Goal: Information Seeking & Learning: Check status

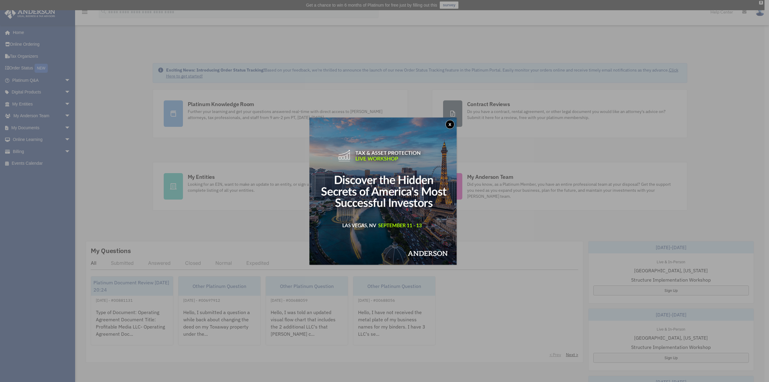
click at [451, 125] on button "x" at bounding box center [449, 124] width 9 height 9
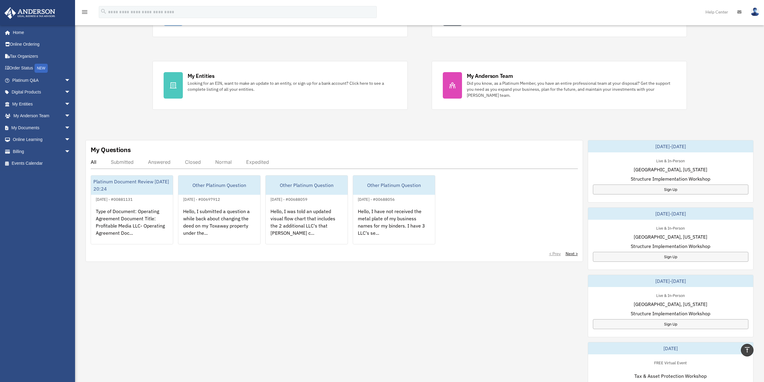
scroll to position [60, 0]
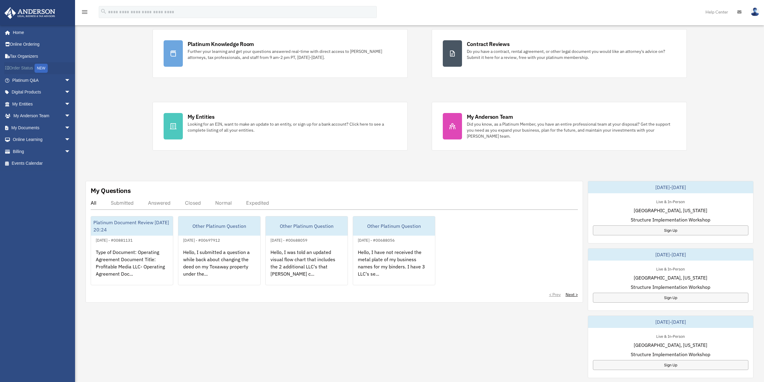
click at [28, 68] on link "Order Status NEW" at bounding box center [41, 68] width 75 height 12
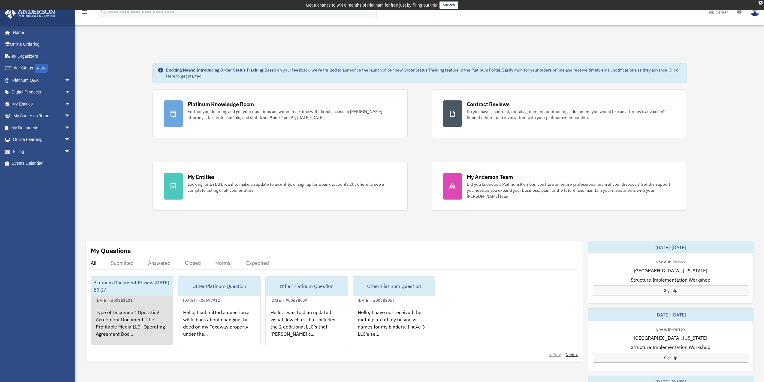
click at [130, 308] on div "Type of Document: Operating Agreement Document Title: Profitable Media LLC- Ope…" at bounding box center [132, 327] width 82 height 47
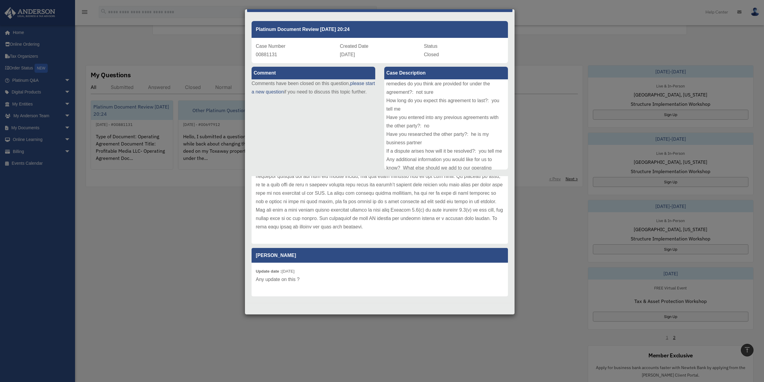
scroll to position [180, 0]
click at [319, 285] on div "Update date : 03-06-2025 Any update on this ?" at bounding box center [380, 279] width 256 height 34
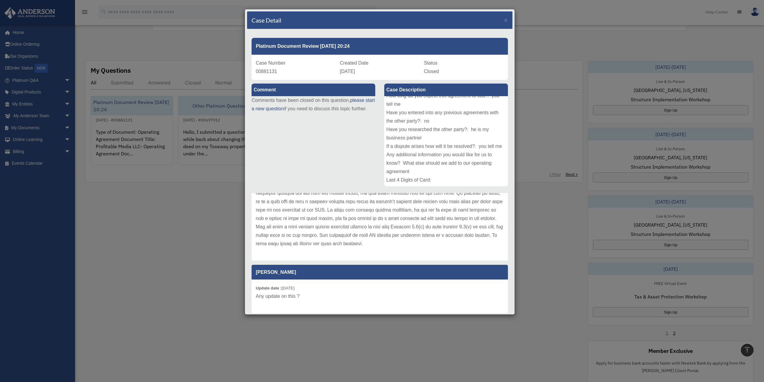
scroll to position [150, 0]
click at [345, 295] on p "Any update on this ?" at bounding box center [380, 296] width 248 height 8
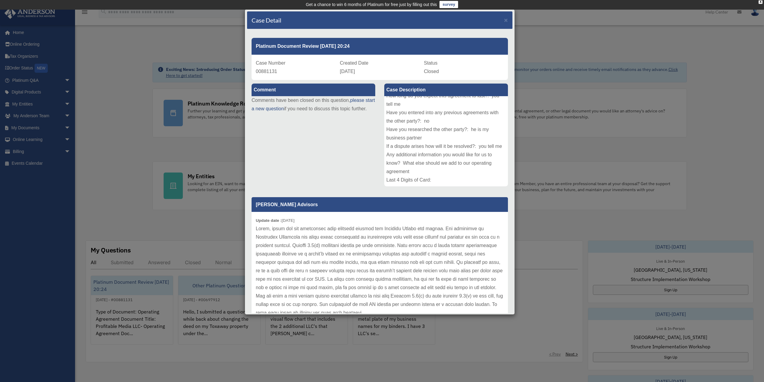
scroll to position [0, 0]
click at [504, 20] on span "×" at bounding box center [506, 20] width 4 height 7
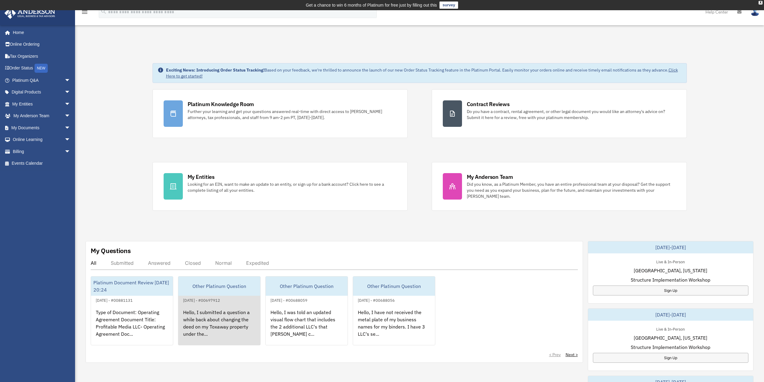
click at [235, 321] on div "Hello, I submitted a question a while back about changing the deed on my Toxawa…" at bounding box center [219, 327] width 82 height 47
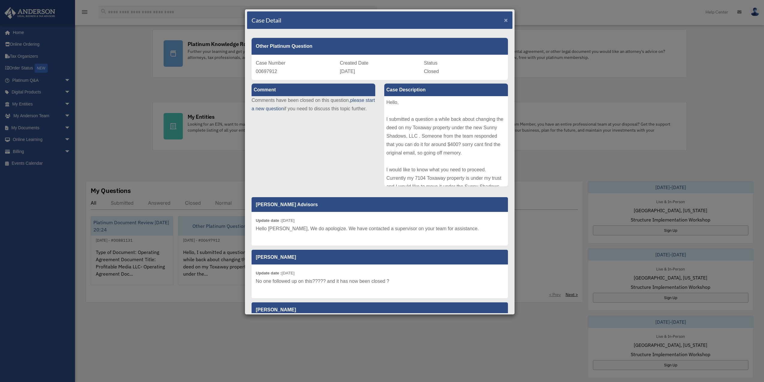
click at [504, 19] on span "×" at bounding box center [506, 20] width 4 height 7
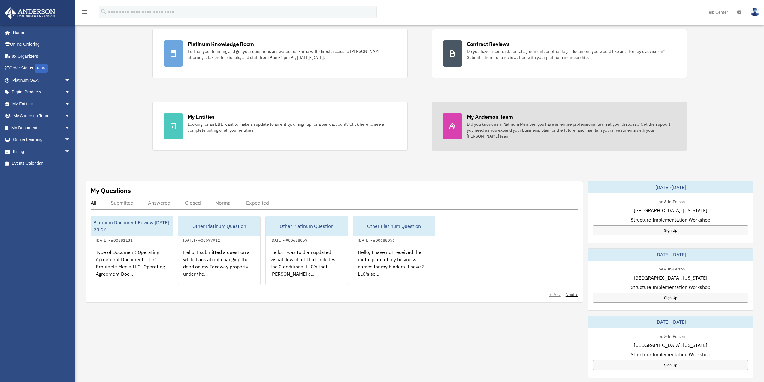
click at [532, 132] on div "Did you know, as a Platinum Member, you have an entire professional team at you…" at bounding box center [571, 130] width 209 height 18
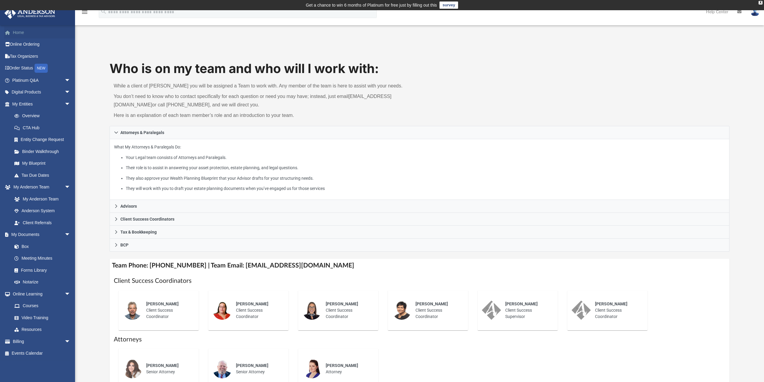
click at [18, 33] on link "Home" at bounding box center [41, 32] width 75 height 12
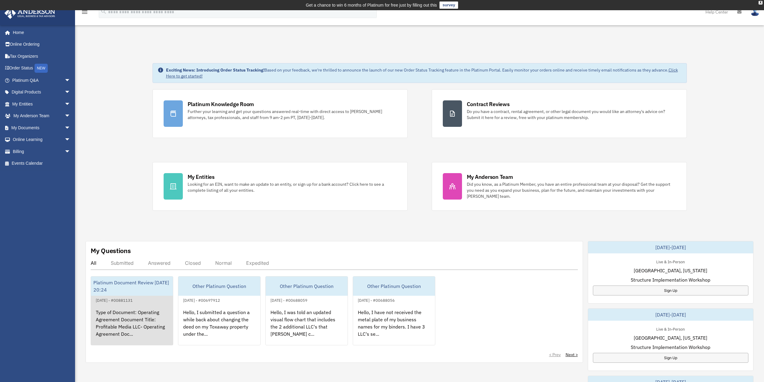
click at [147, 284] on div "Platinum Document Review [DATE] 20:24" at bounding box center [132, 285] width 82 height 19
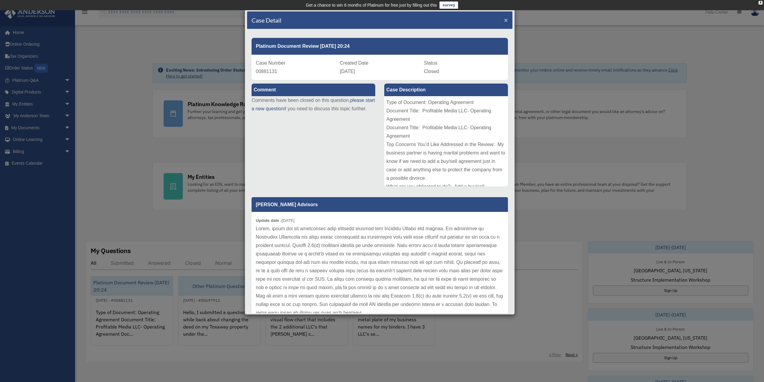
click at [504, 21] on span "×" at bounding box center [506, 20] width 4 height 7
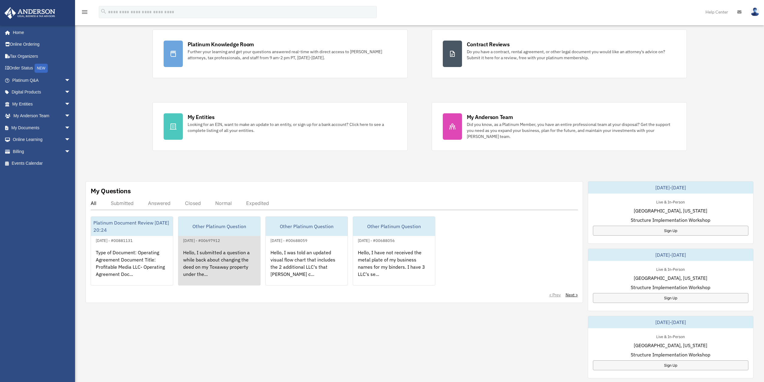
scroll to position [90, 0]
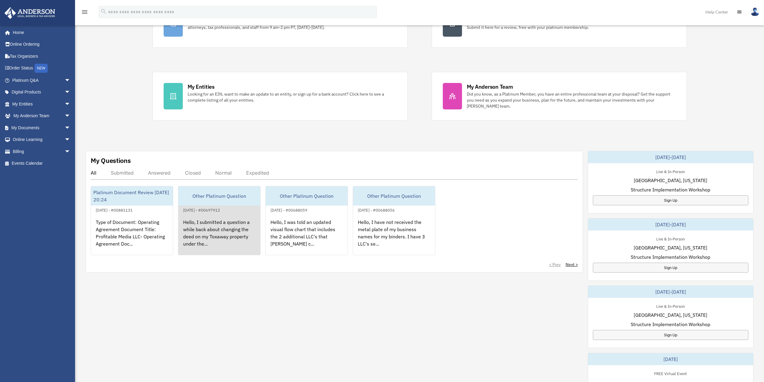
click at [222, 229] on div "Hello, I submitted a question a while back about changing the deed on my Toxawa…" at bounding box center [219, 236] width 82 height 47
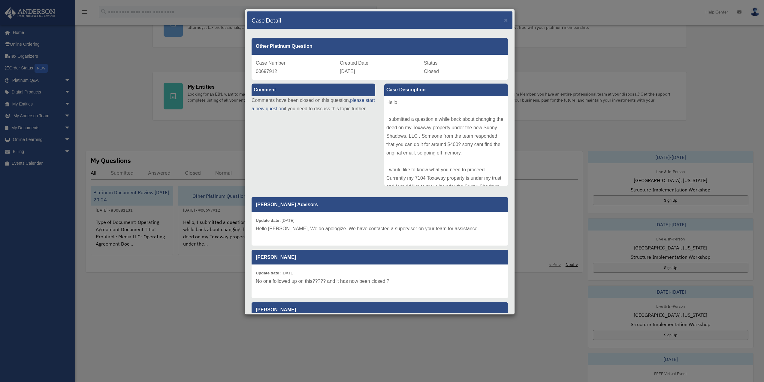
click at [147, 230] on div "Case Detail × Other Platinum Question Case Number 00697912 Created Date August …" at bounding box center [382, 191] width 764 height 382
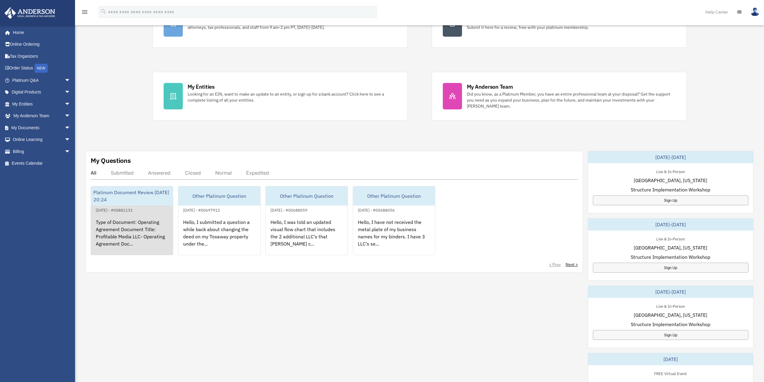
click at [147, 229] on div "Type of Document: Operating Agreement Document Title: Profitable Media LLC- Ope…" at bounding box center [132, 236] width 82 height 47
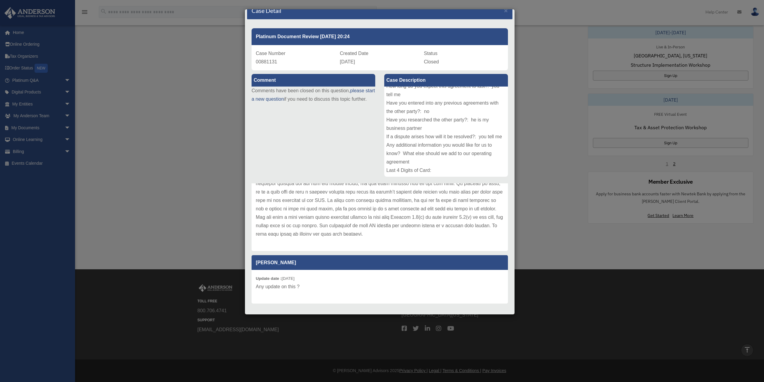
scroll to position [0, 0]
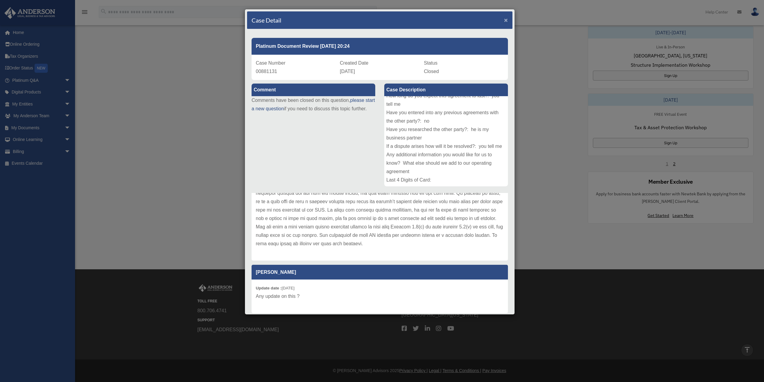
click at [504, 22] on span "×" at bounding box center [506, 20] width 4 height 7
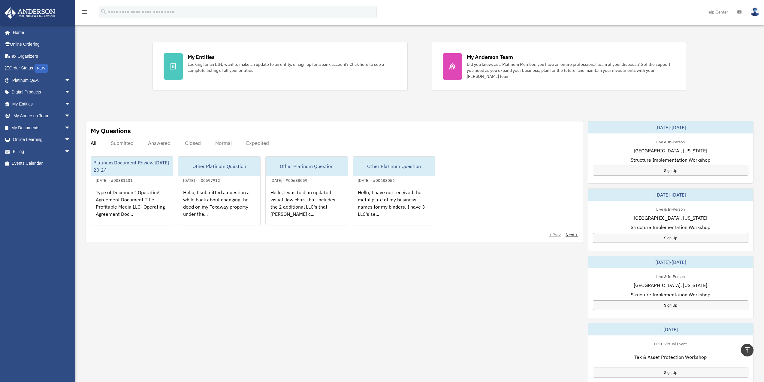
click at [166, 144] on div "Answered" at bounding box center [159, 143] width 23 height 6
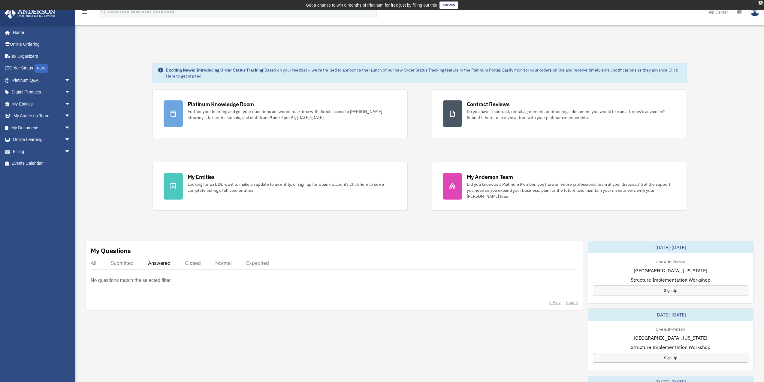
click at [196, 264] on div "Closed" at bounding box center [193, 263] width 16 height 6
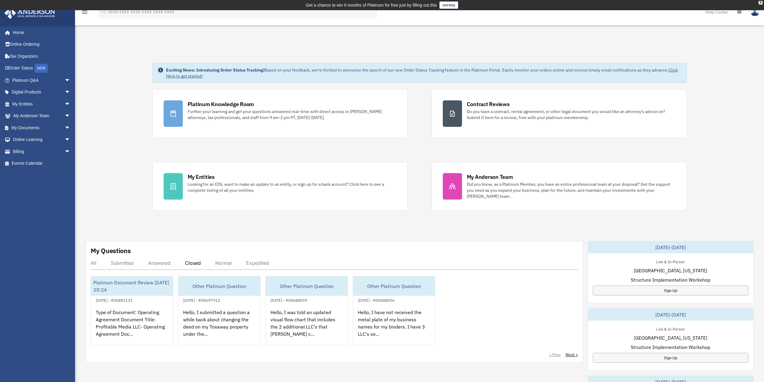
click at [92, 263] on div "All" at bounding box center [94, 263] width 6 height 6
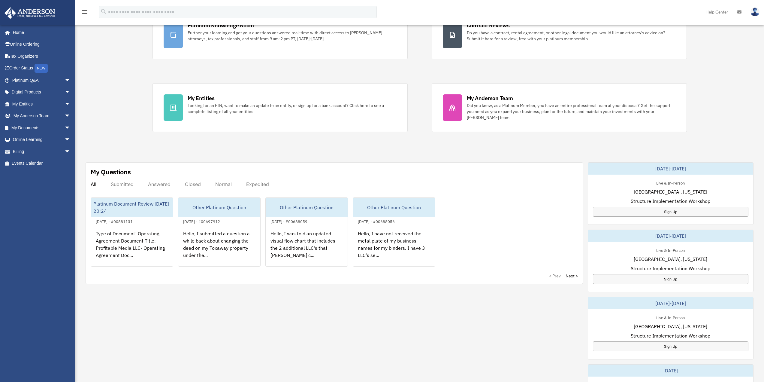
scroll to position [90, 0]
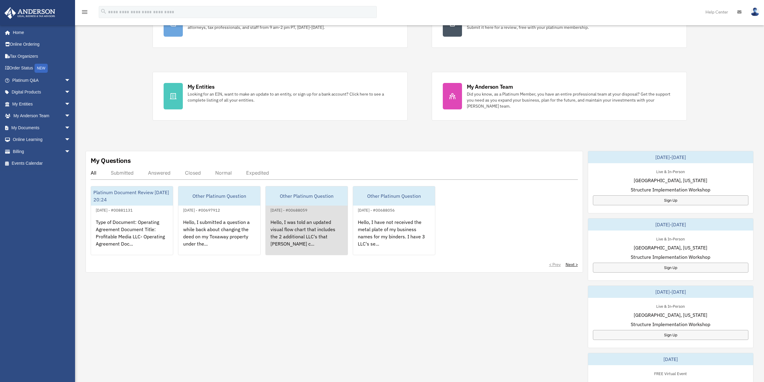
click at [312, 209] on div "[DATE] - #00688059" at bounding box center [289, 209] width 47 height 6
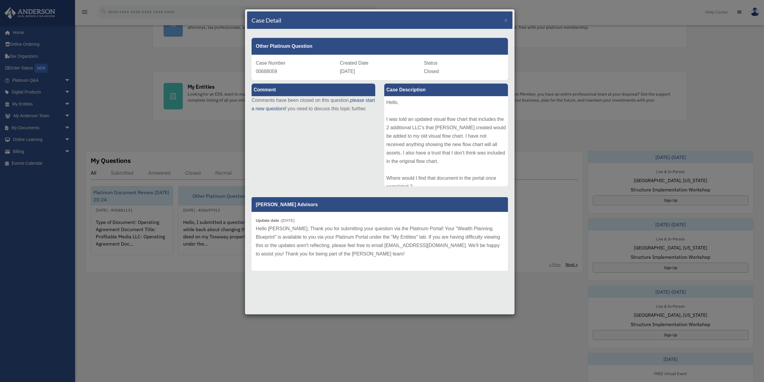
click at [235, 131] on div "Case Detail × Other Platinum Question Case Number 00688059 Created Date August …" at bounding box center [382, 191] width 764 height 382
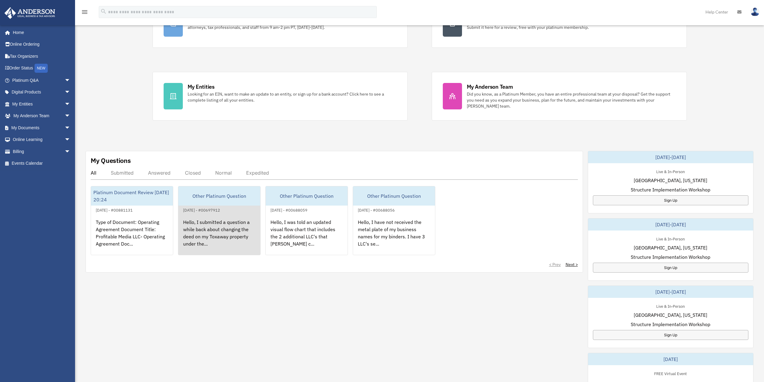
click at [219, 210] on div "[DATE] - #00697912" at bounding box center [201, 209] width 47 height 6
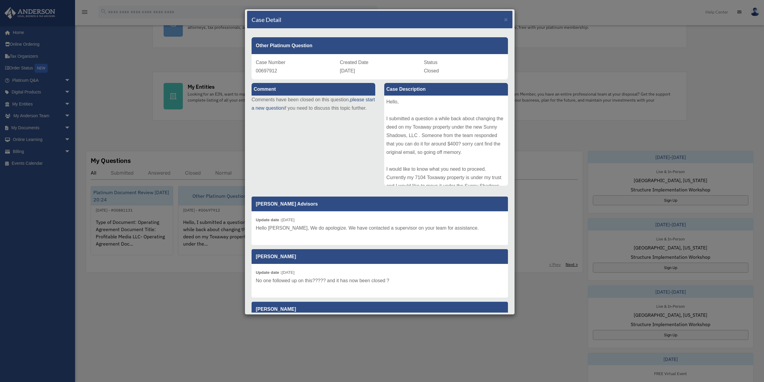
scroll to position [0, 0]
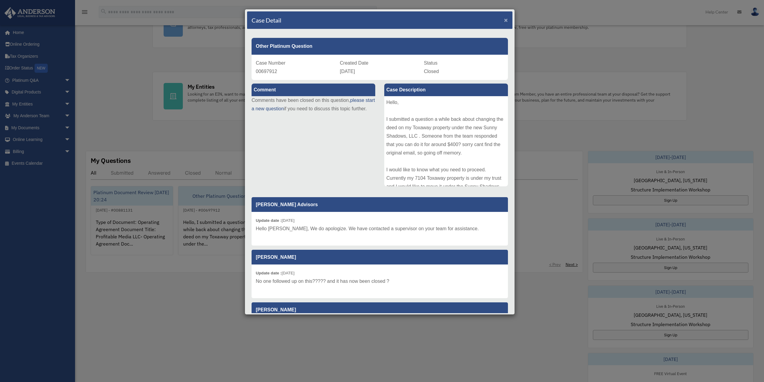
click at [504, 20] on span "×" at bounding box center [506, 20] width 4 height 7
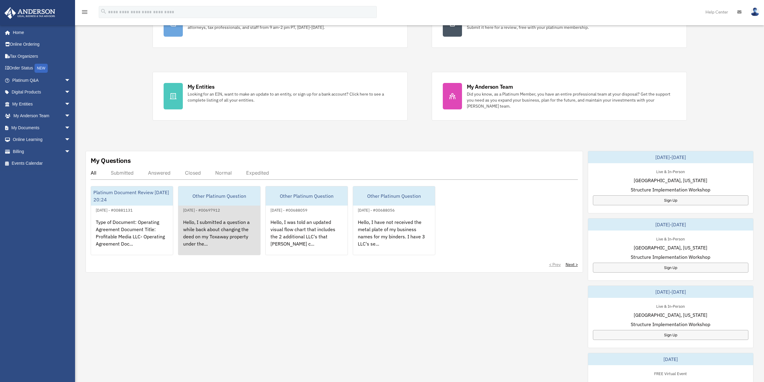
click at [228, 198] on div "Other Platinum Question" at bounding box center [219, 195] width 82 height 19
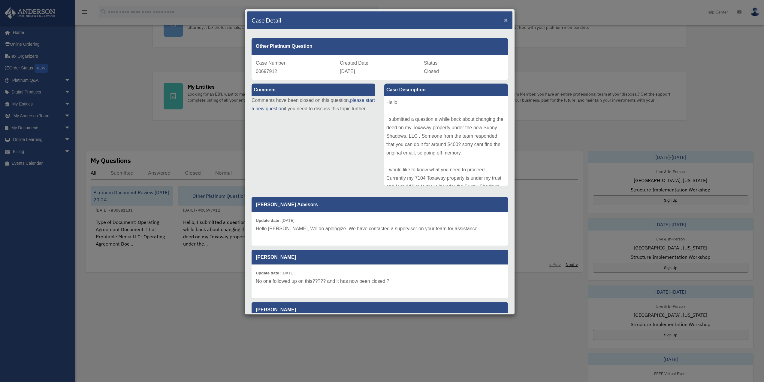
click at [504, 19] on span "×" at bounding box center [506, 20] width 4 height 7
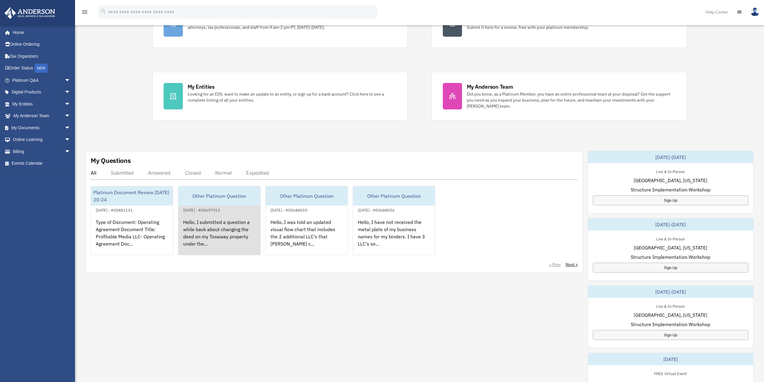
click at [214, 196] on div "Other Platinum Question" at bounding box center [219, 195] width 82 height 19
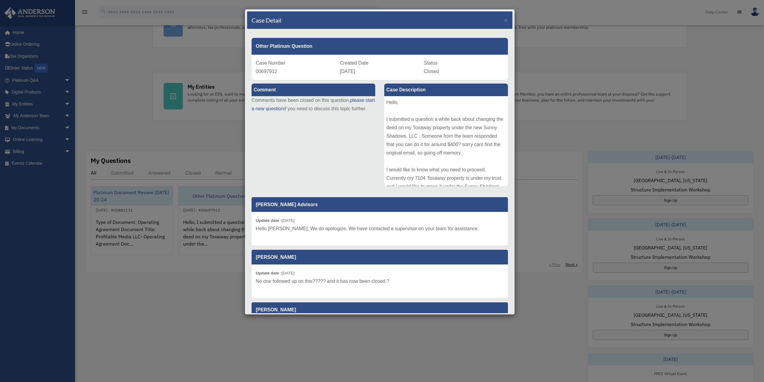
click at [420, 62] on div "Case Number 00697912 Created Date August 14, 2024 Status Closed" at bounding box center [380, 67] width 256 height 25
drag, startPoint x: 437, startPoint y: 71, endPoint x: 415, endPoint y: 65, distance: 22.1
click at [415, 65] on div "Case Number 00697912 Created Date August 14, 2024 Status Closed" at bounding box center [380, 67] width 256 height 25
click at [444, 66] on div "Status Closed" at bounding box center [464, 67] width 80 height 17
drag, startPoint x: 437, startPoint y: 71, endPoint x: 416, endPoint y: 61, distance: 22.8
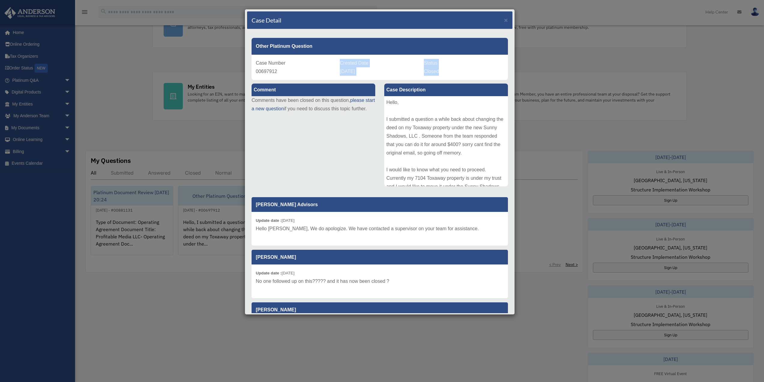
click at [416, 61] on div "Case Number 00697912 Created Date August 14, 2024 Status Closed" at bounding box center [380, 67] width 256 height 25
click at [444, 65] on div "Status Closed" at bounding box center [464, 67] width 80 height 17
drag, startPoint x: 436, startPoint y: 71, endPoint x: 419, endPoint y: 63, distance: 18.5
click at [419, 63] on div "Case Number 00697912 Created Date August 14, 2024 Status Closed" at bounding box center [380, 67] width 256 height 25
click at [442, 334] on div "Case Detail × Other Platinum Question Case Number 00697912 Created Date August …" at bounding box center [382, 191] width 764 height 382
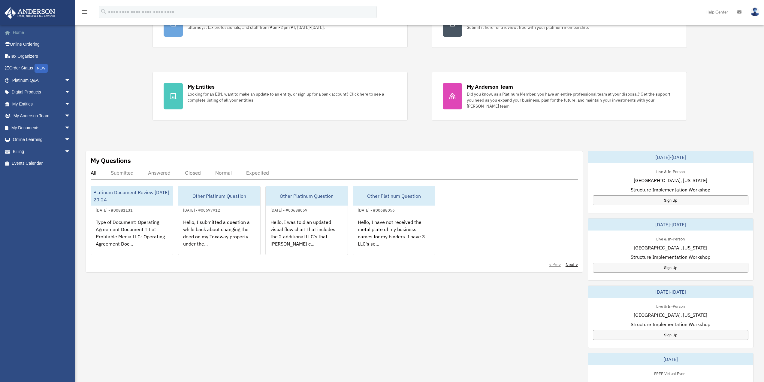
click at [23, 33] on link "Home" at bounding box center [41, 32] width 75 height 12
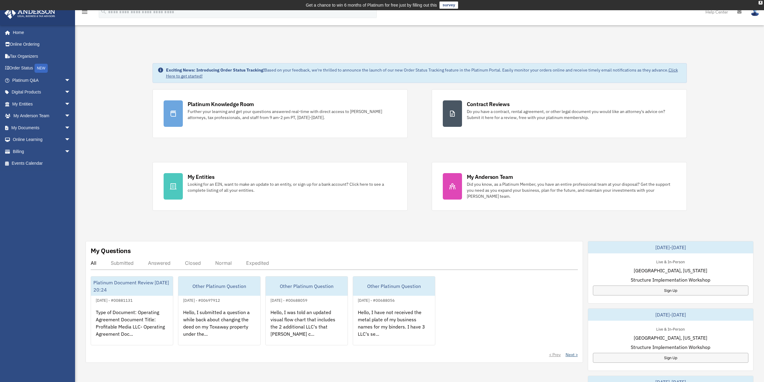
click at [571, 355] on link "Next >" at bounding box center [572, 354] width 12 height 6
click at [555, 354] on link "< Prev" at bounding box center [555, 354] width 12 height 6
click at [18, 33] on link "Home" at bounding box center [41, 32] width 75 height 12
click at [85, 13] on icon "menu" at bounding box center [84, 11] width 7 height 7
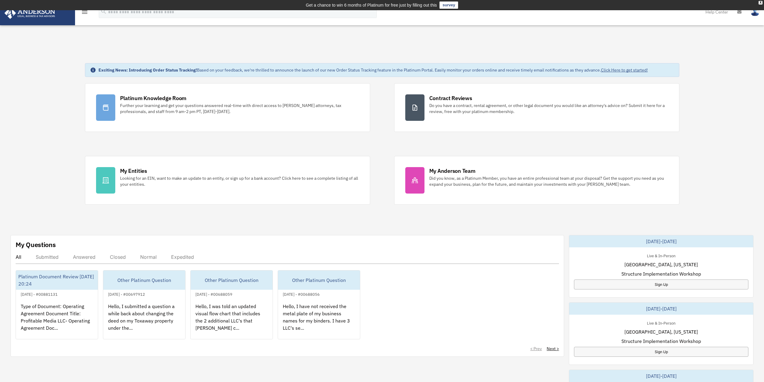
click at [40, 72] on div "Exciting News: Introducing Order Status Tracking! Based on your feedback, we're…" at bounding box center [381, 315] width 773 height 534
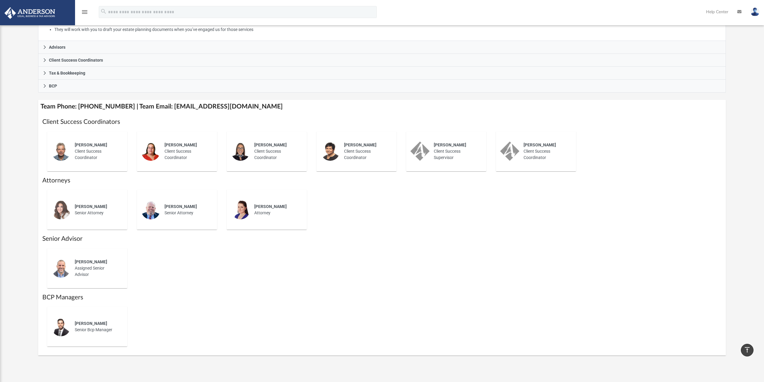
scroll to position [180, 0]
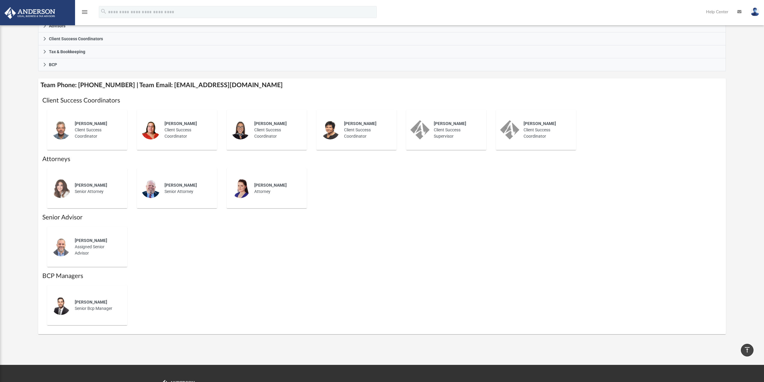
click at [88, 240] on span "Tony Caiazza" at bounding box center [91, 240] width 32 height 5
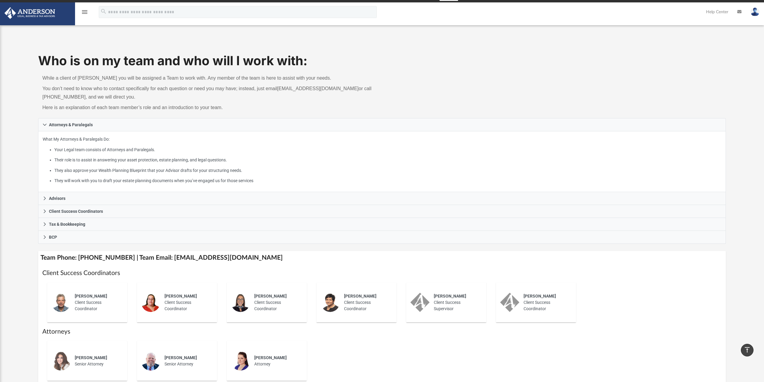
scroll to position [0, 0]
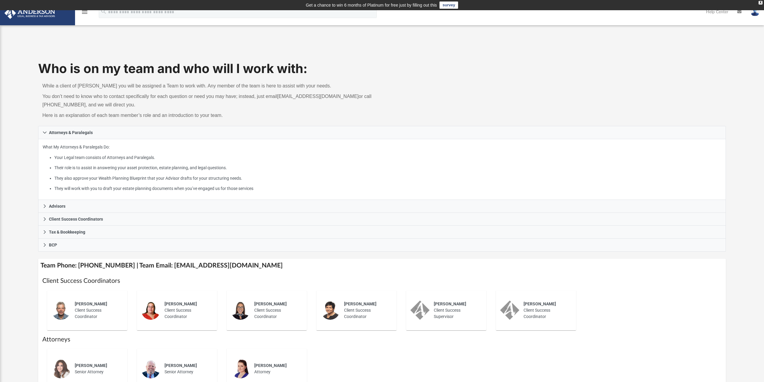
click at [21, 17] on img at bounding box center [30, 13] width 54 height 12
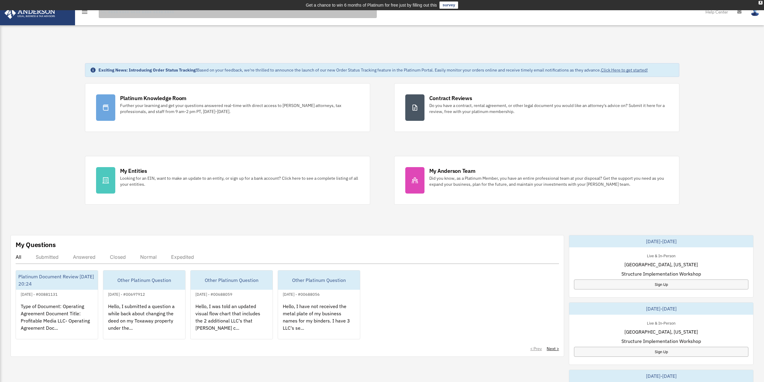
click at [163, 15] on input "search" at bounding box center [238, 12] width 278 height 12
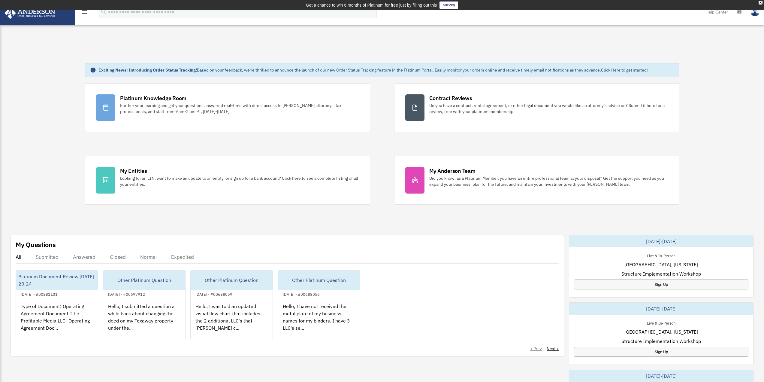
click at [740, 11] on icon at bounding box center [739, 12] width 4 height 4
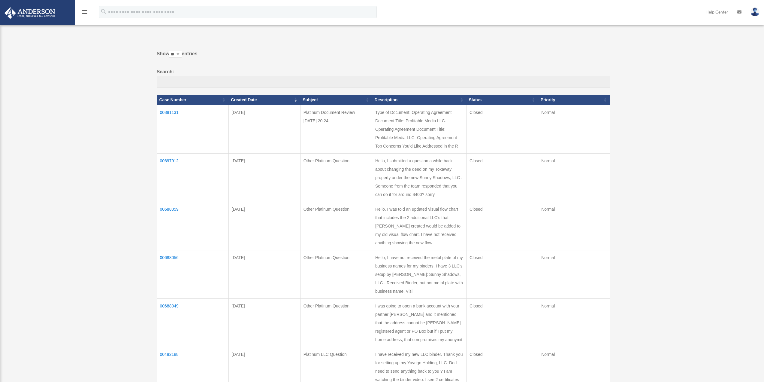
scroll to position [30, 0]
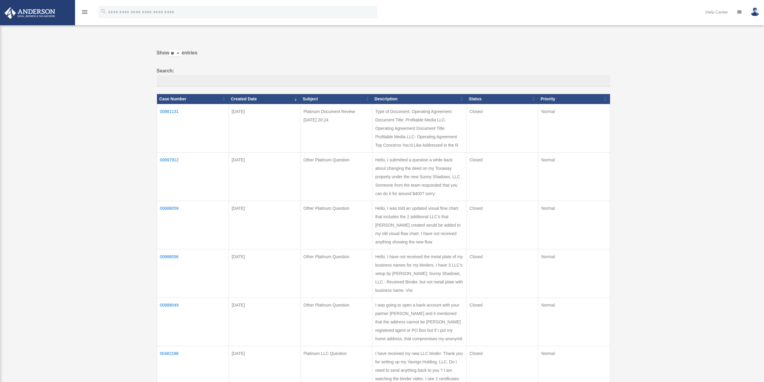
click at [169, 112] on td "00881131" at bounding box center [193, 128] width 72 height 48
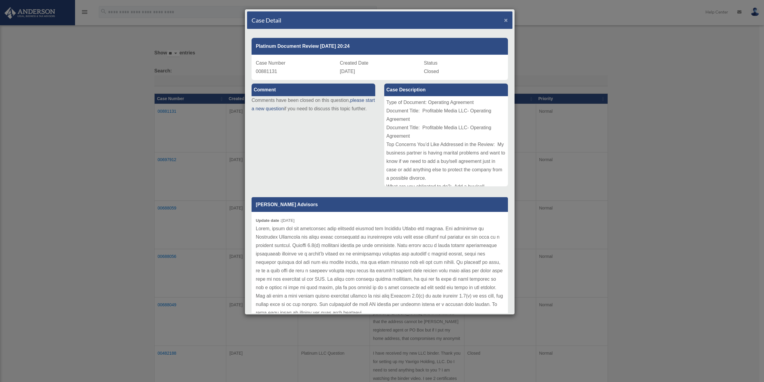
click at [504, 21] on span "×" at bounding box center [506, 20] width 4 height 7
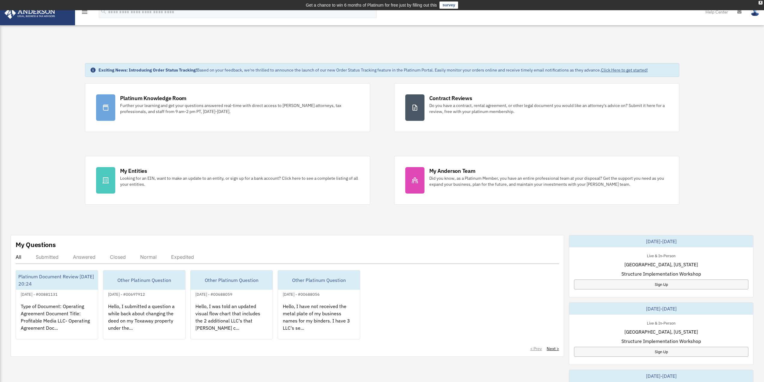
click at [84, 13] on icon "menu" at bounding box center [84, 11] width 7 height 7
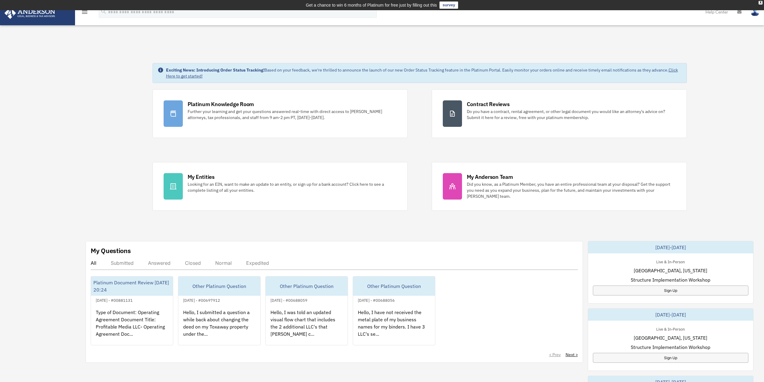
click at [84, 13] on icon "menu" at bounding box center [84, 11] width 7 height 7
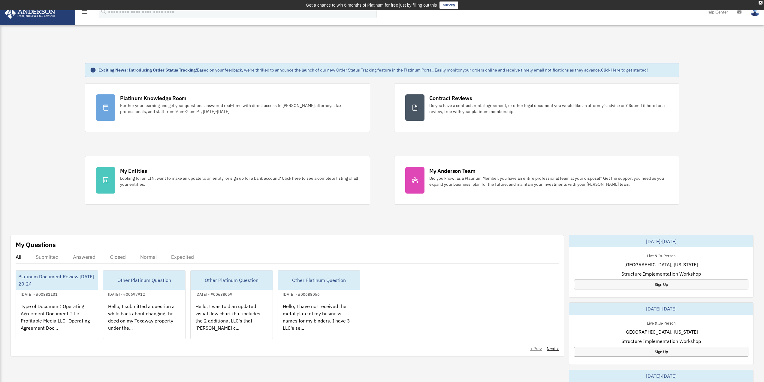
click at [84, 13] on icon "menu" at bounding box center [84, 11] width 7 height 7
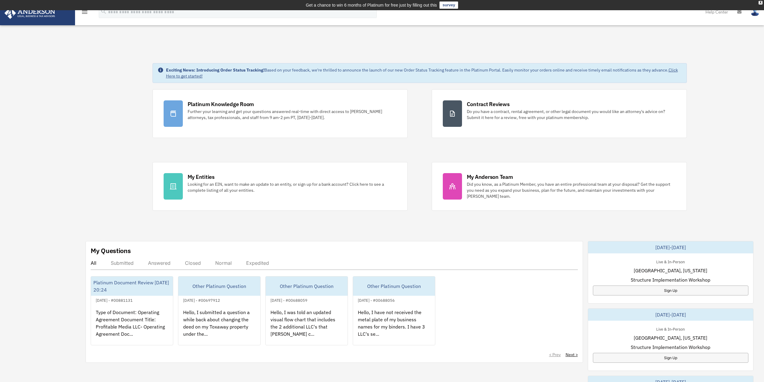
click at [84, 12] on icon "menu" at bounding box center [84, 11] width 7 height 7
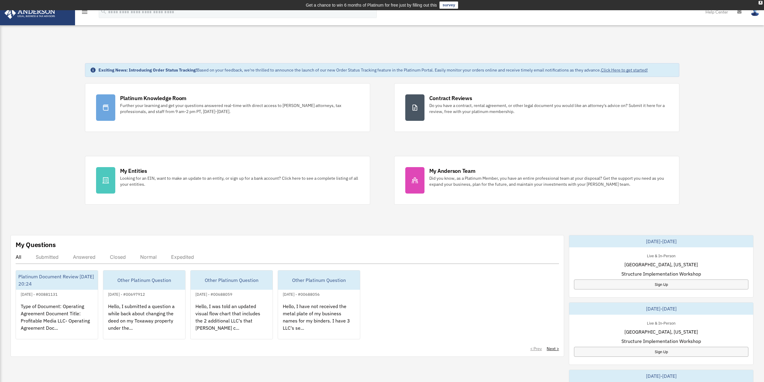
click at [84, 12] on icon "menu" at bounding box center [84, 11] width 7 height 7
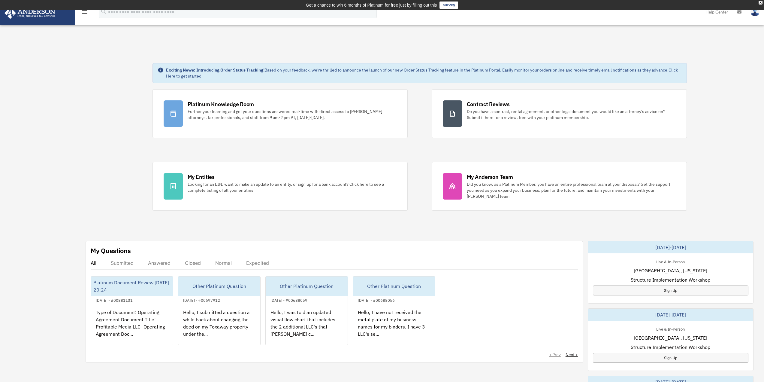
click at [86, 12] on icon "menu" at bounding box center [84, 11] width 7 height 7
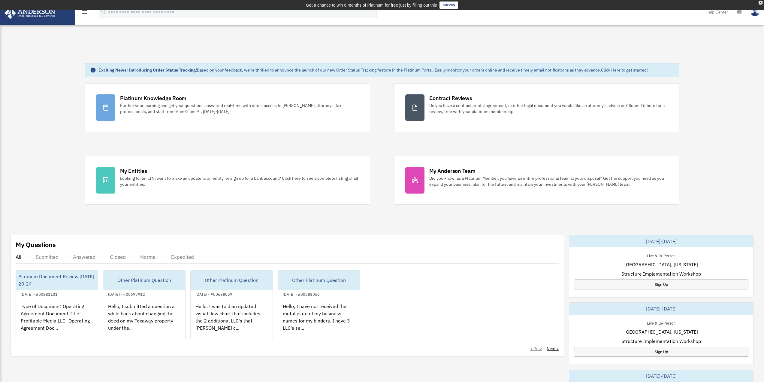
click at [86, 12] on icon "menu" at bounding box center [84, 11] width 7 height 7
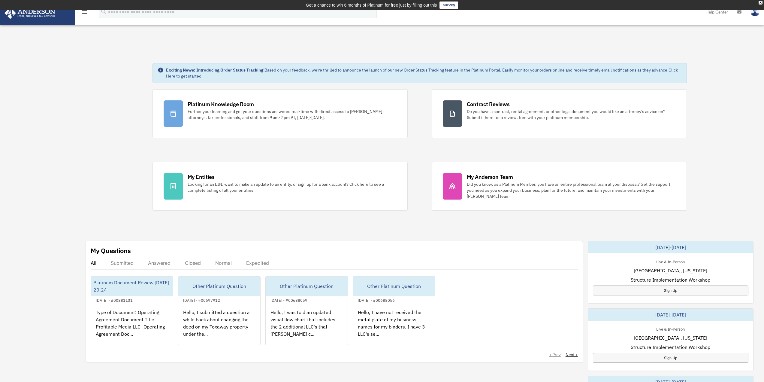
click at [46, 17] on img at bounding box center [30, 13] width 54 height 12
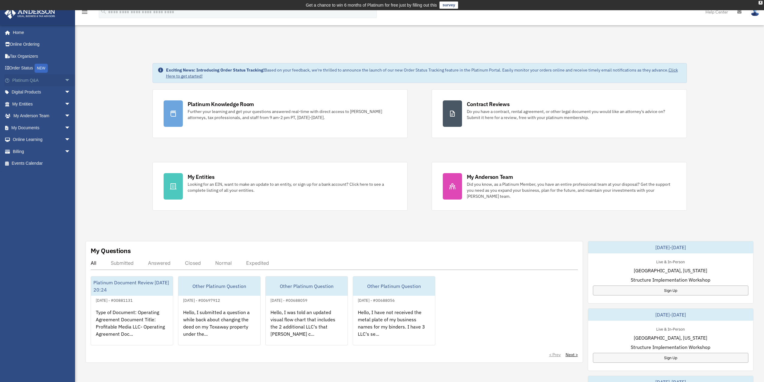
click at [65, 79] on span "arrow_drop_down" at bounding box center [71, 80] width 12 height 12
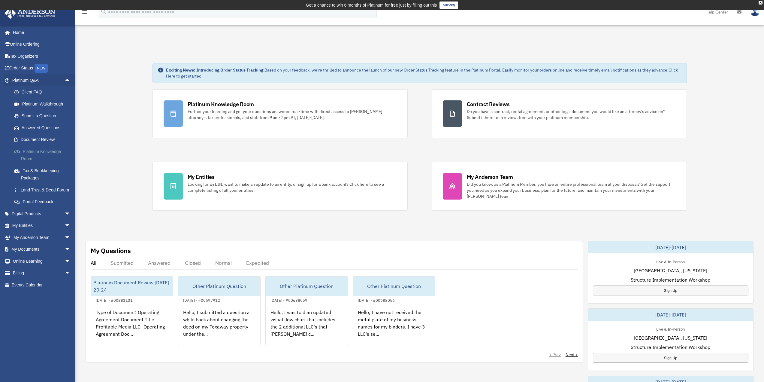
click at [50, 153] on link "Platinum Knowledge Room" at bounding box center [43, 154] width 71 height 19
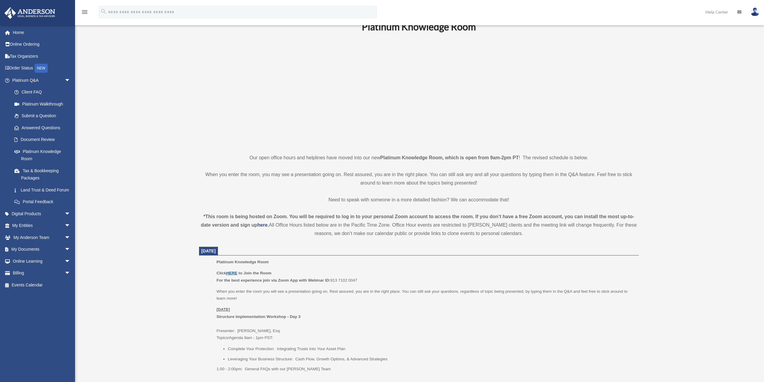
scroll to position [120, 0]
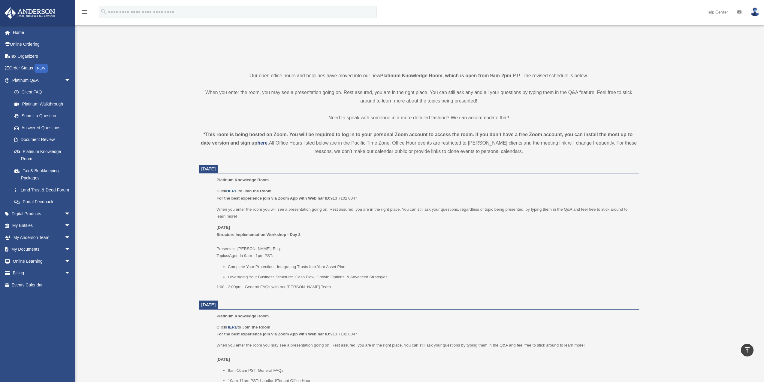
click at [232, 190] on u "HERE" at bounding box center [231, 191] width 11 height 5
